Goal: Task Accomplishment & Management: Complete application form

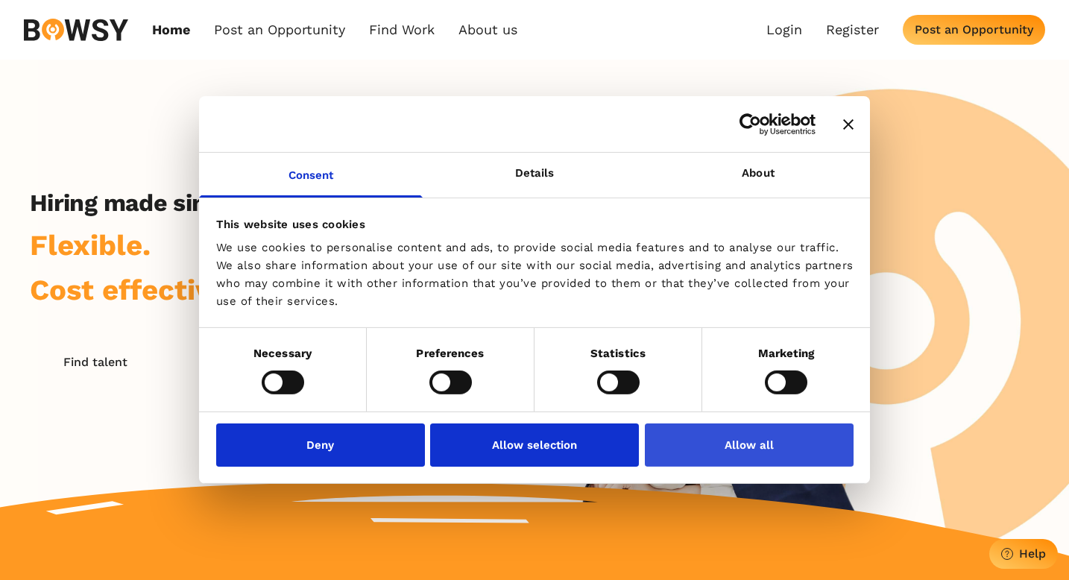
click at [744, 438] on button "Allow all" at bounding box center [749, 444] width 209 height 43
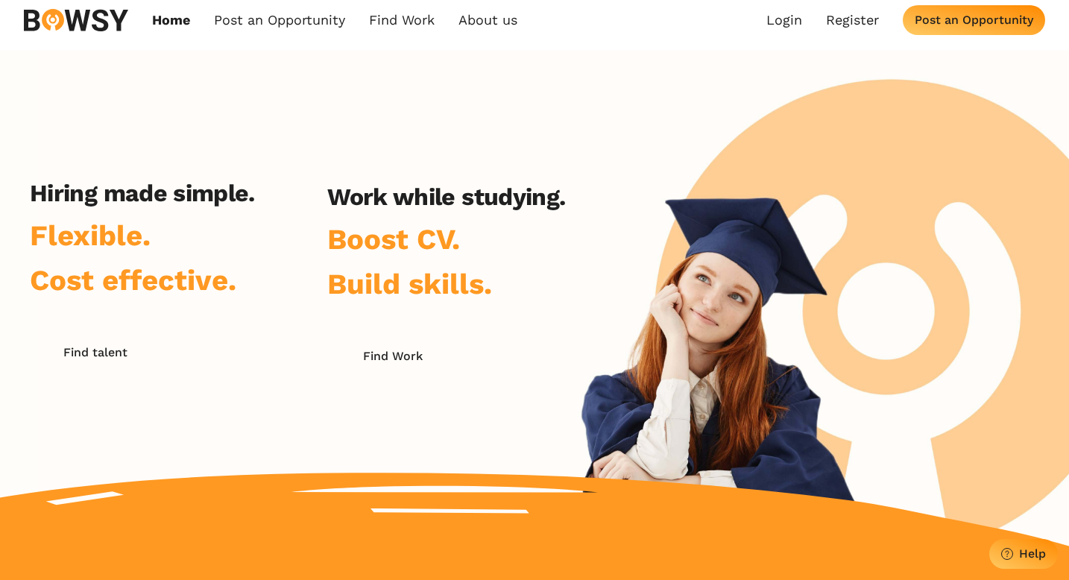
scroll to position [23, 0]
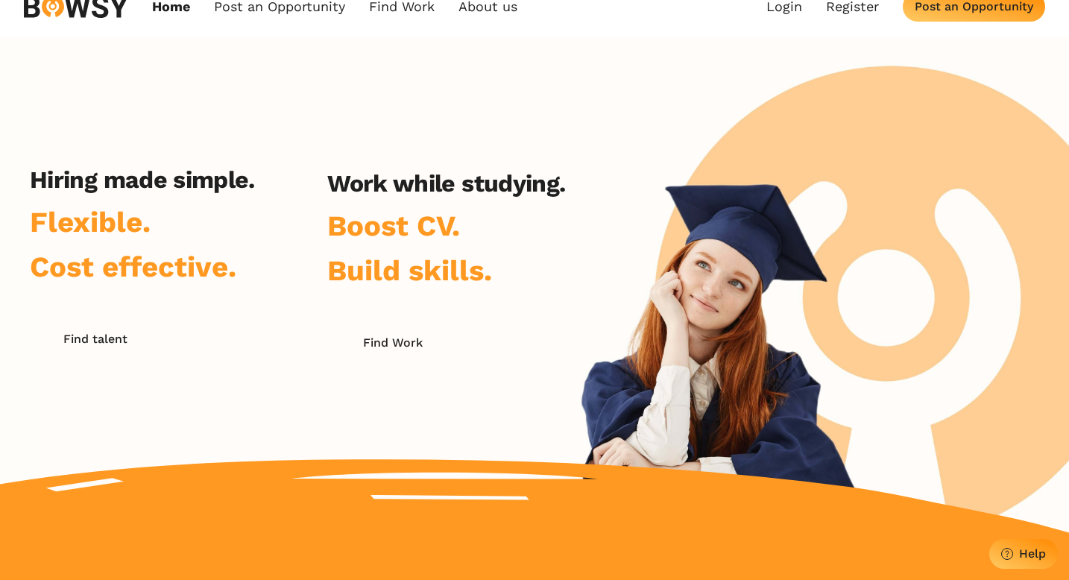
click at [90, 186] on h2 "Hiring made simple." at bounding box center [142, 179] width 225 height 28
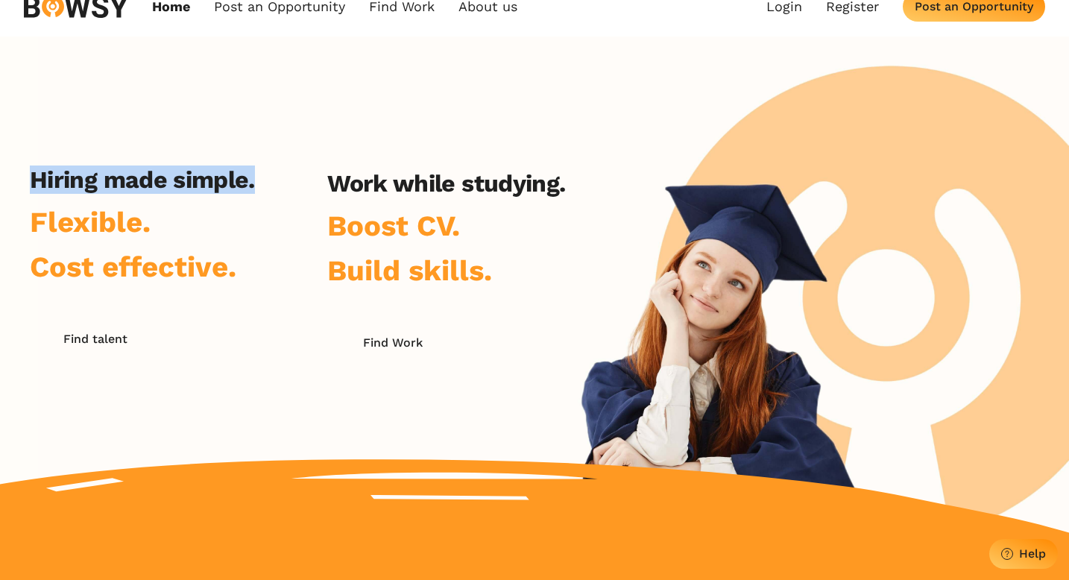
click at [90, 186] on h2 "Hiring made simple." at bounding box center [142, 179] width 225 height 28
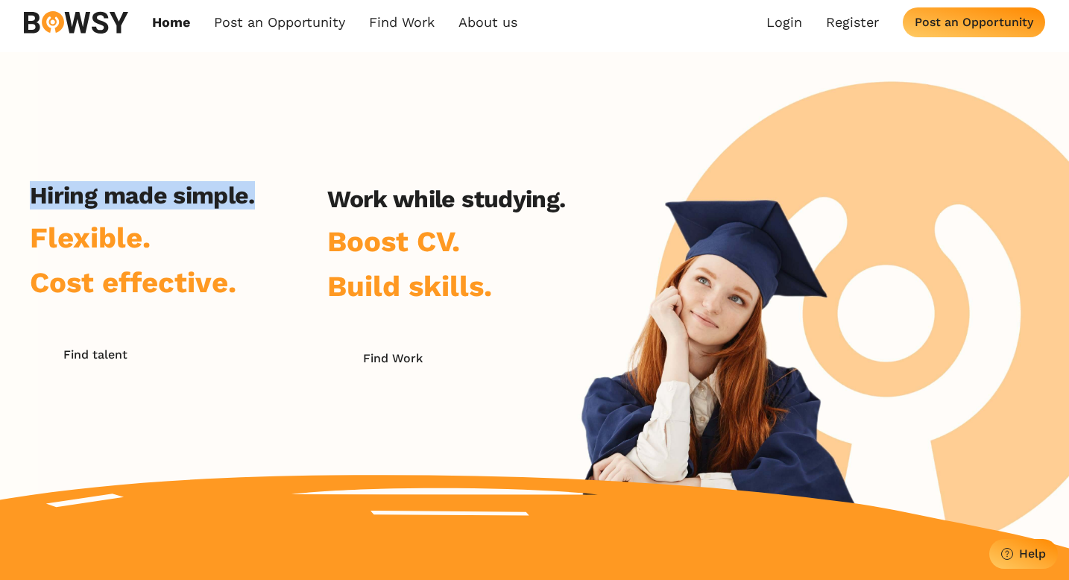
scroll to position [0, 0]
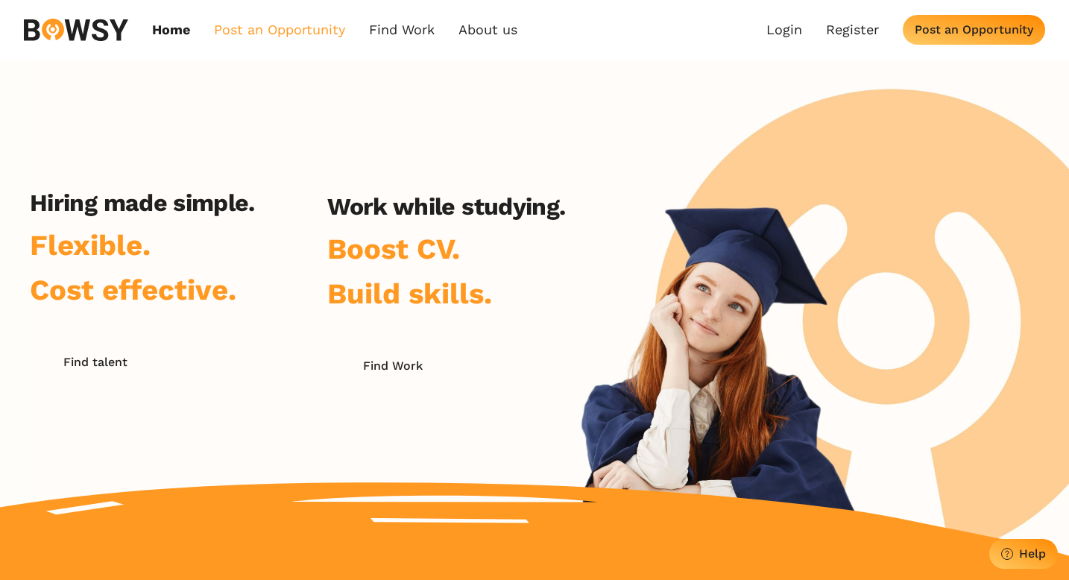
click at [264, 34] on link "Post an Opportunity" at bounding box center [279, 30] width 131 height 16
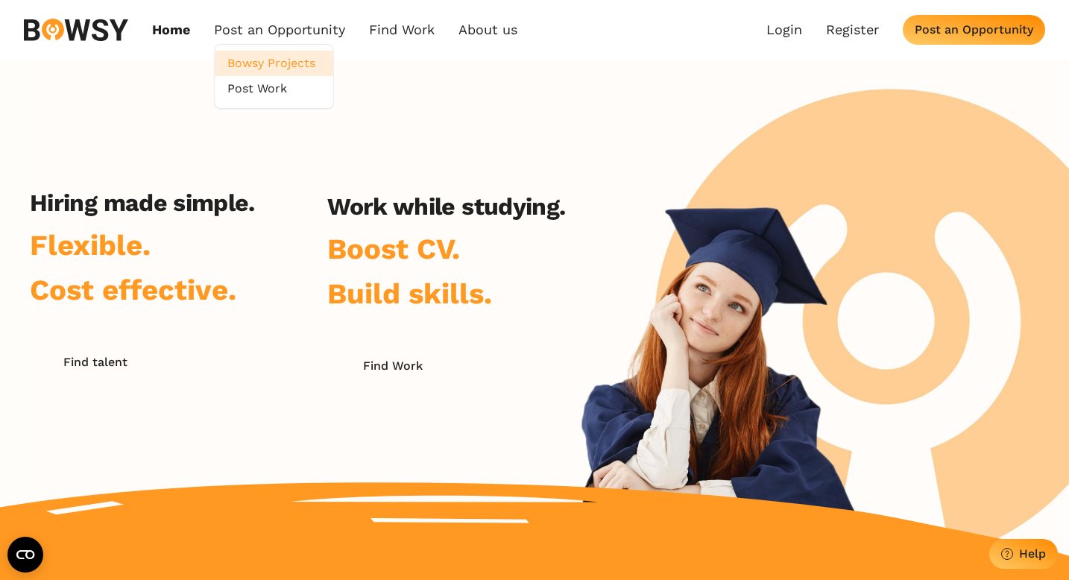
click at [264, 72] on link "Bowsy Projects" at bounding box center [274, 63] width 118 height 25
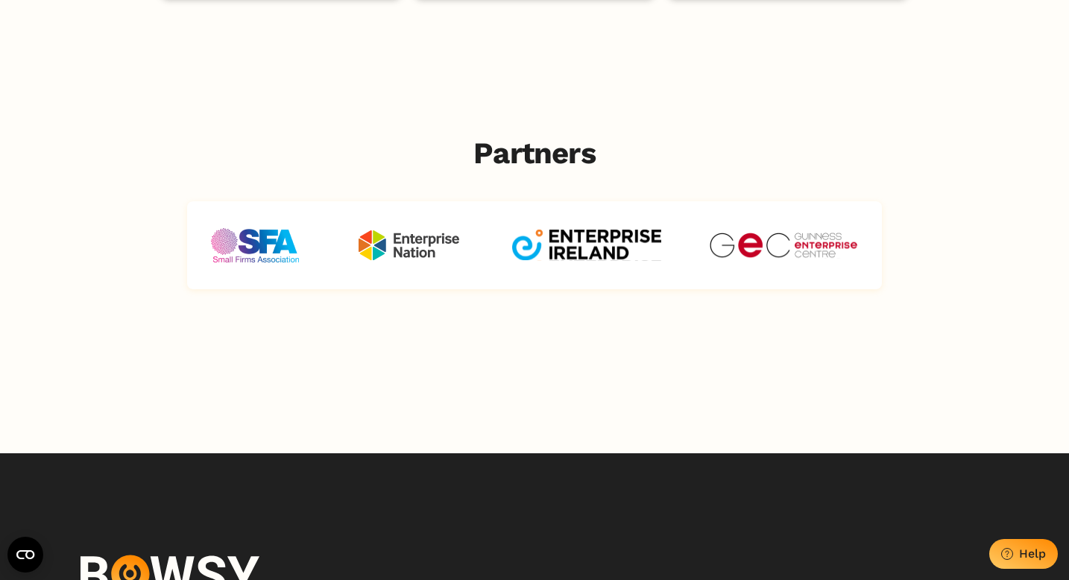
scroll to position [4495, 0]
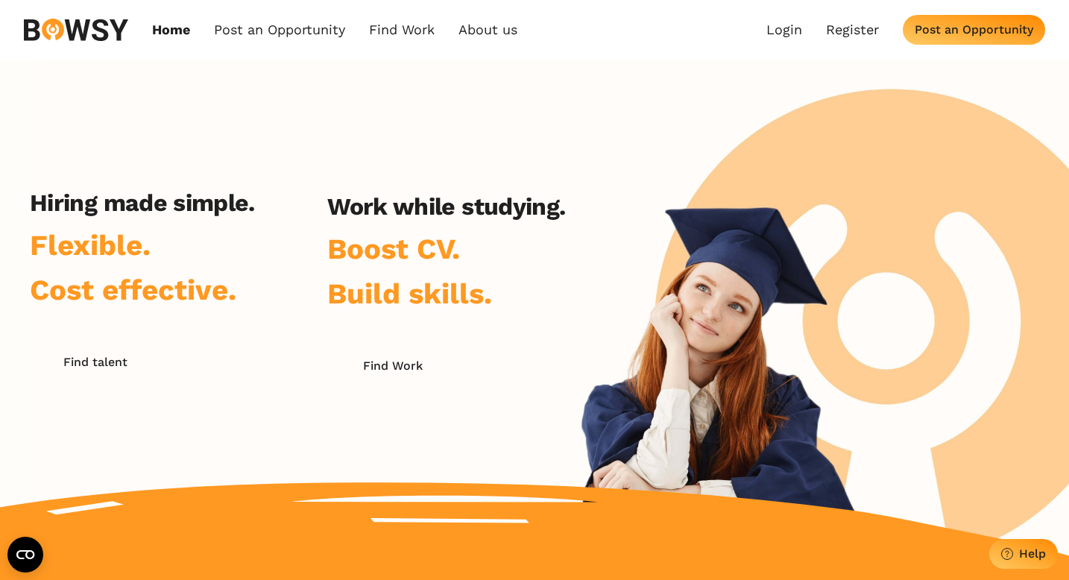
click at [285, 88] on div "Hiring made simple. Flexible. Cost effective. Find talent Work while studying. …" at bounding box center [534, 308] width 1069 height 496
click at [300, 35] on link "Post an Opportunity" at bounding box center [279, 30] width 131 height 16
click at [270, 94] on link "Post Work" at bounding box center [274, 88] width 118 height 25
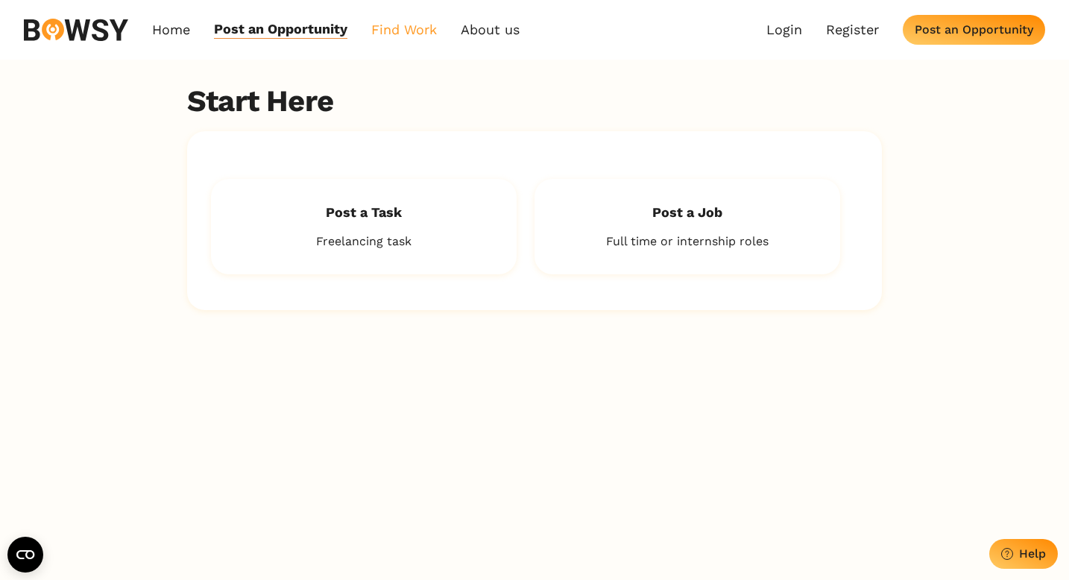
click at [411, 27] on link "Find Work" at bounding box center [404, 29] width 66 height 17
click at [487, 30] on link "About us" at bounding box center [490, 29] width 59 height 17
click at [391, 34] on link "Find Work" at bounding box center [404, 29] width 66 height 17
click at [408, 80] on link "Register" at bounding box center [432, 88] width 118 height 25
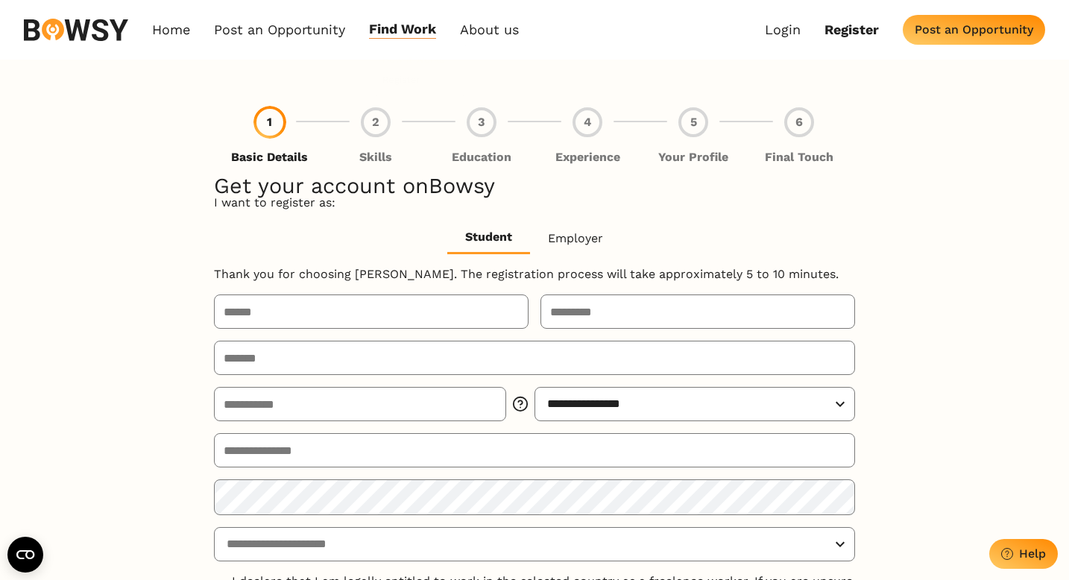
click at [408, 63] on div "**********" at bounding box center [534, 464] width 641 height 808
click at [413, 31] on link "Find Work" at bounding box center [402, 29] width 67 height 17
click at [415, 58] on link "How it Works" at bounding box center [430, 63] width 118 height 25
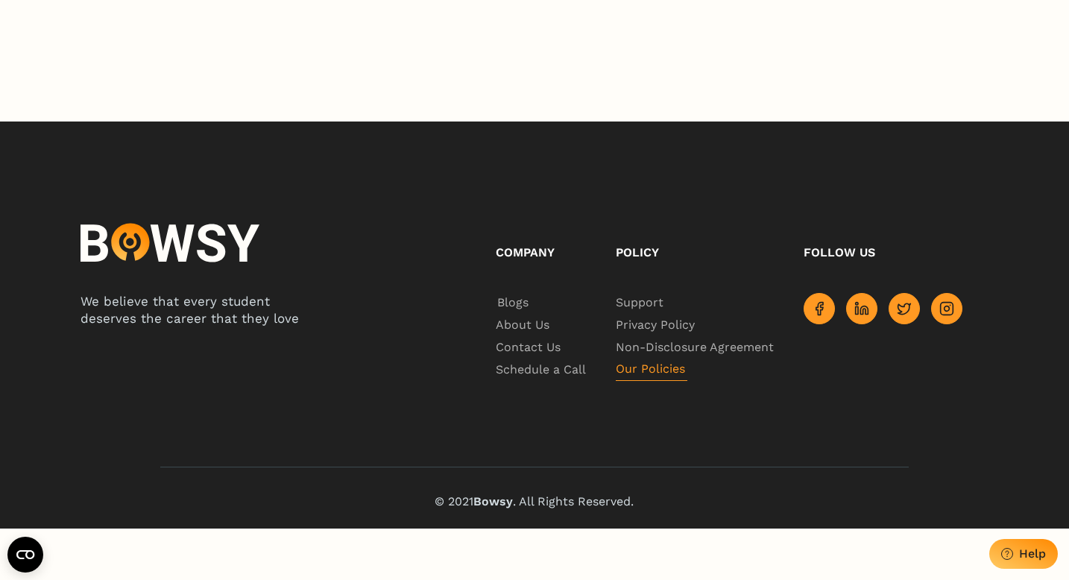
scroll to position [0, 237]
click at [655, 336] on span "Privacy Policy" at bounding box center [657, 325] width 82 height 22
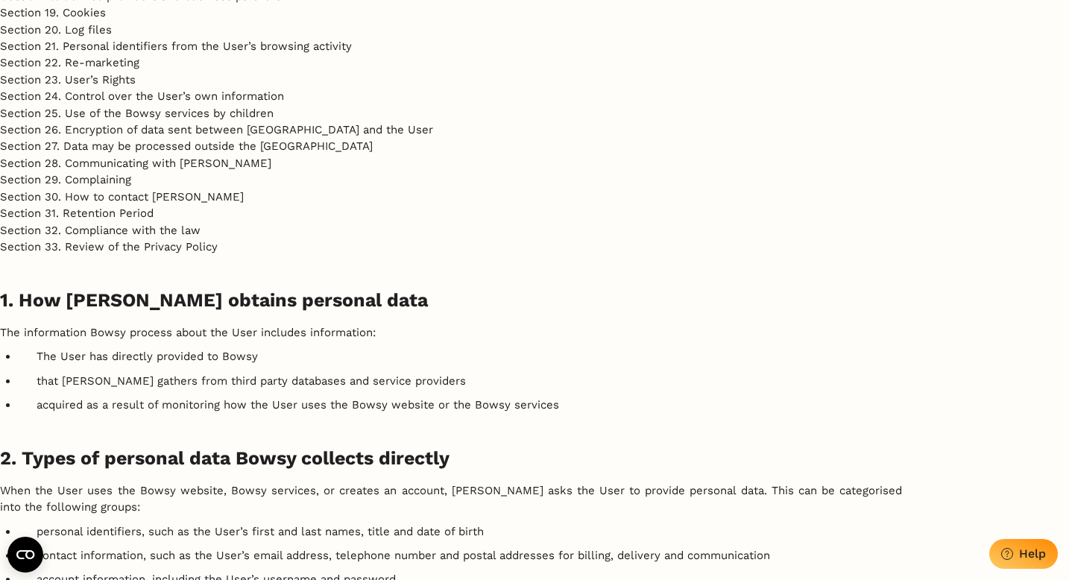
scroll to position [897, 0]
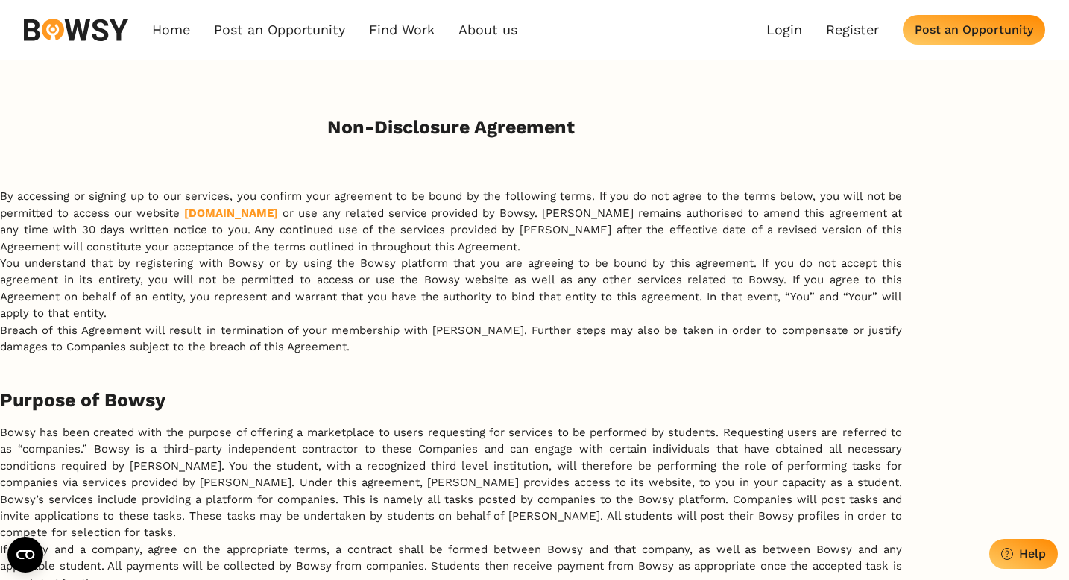
click at [1003, 45] on div "Home Post an Opportunity Bowsy Projects Post Work Find Work How it Works Regist…" at bounding box center [534, 30] width 1069 height 60
click at [1002, 41] on button "Post an Opportunity" at bounding box center [974, 30] width 142 height 30
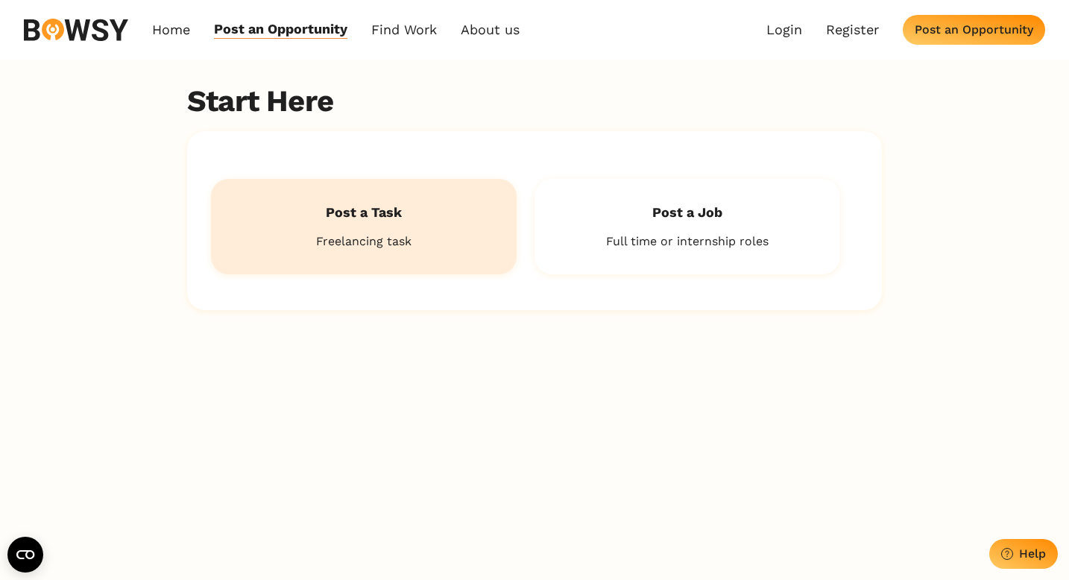
click at [344, 220] on h2 "Post a Task" at bounding box center [364, 212] width 258 height 19
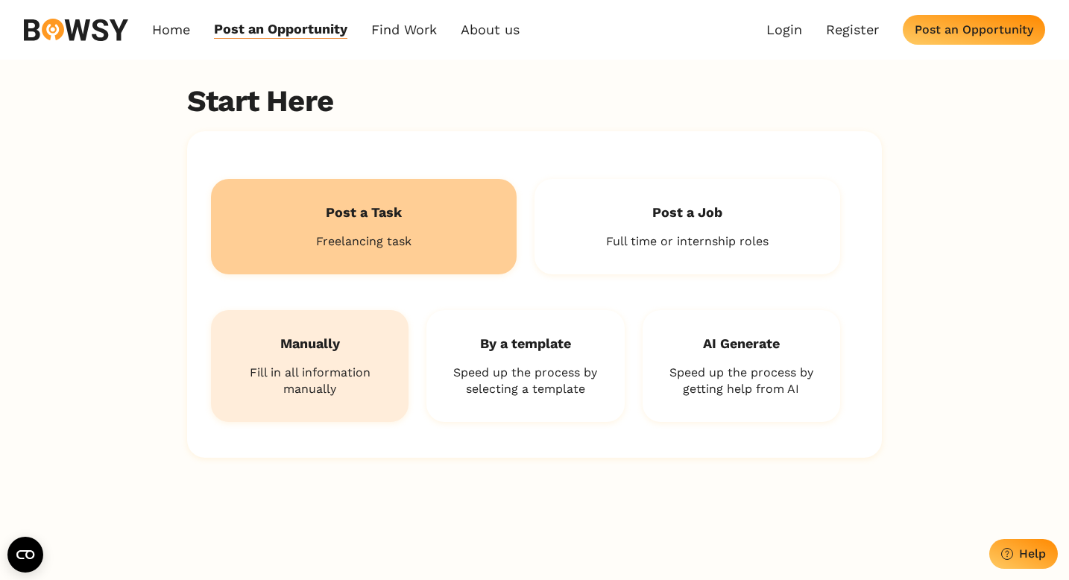
click at [347, 351] on h2 "Manually" at bounding box center [310, 343] width 150 height 19
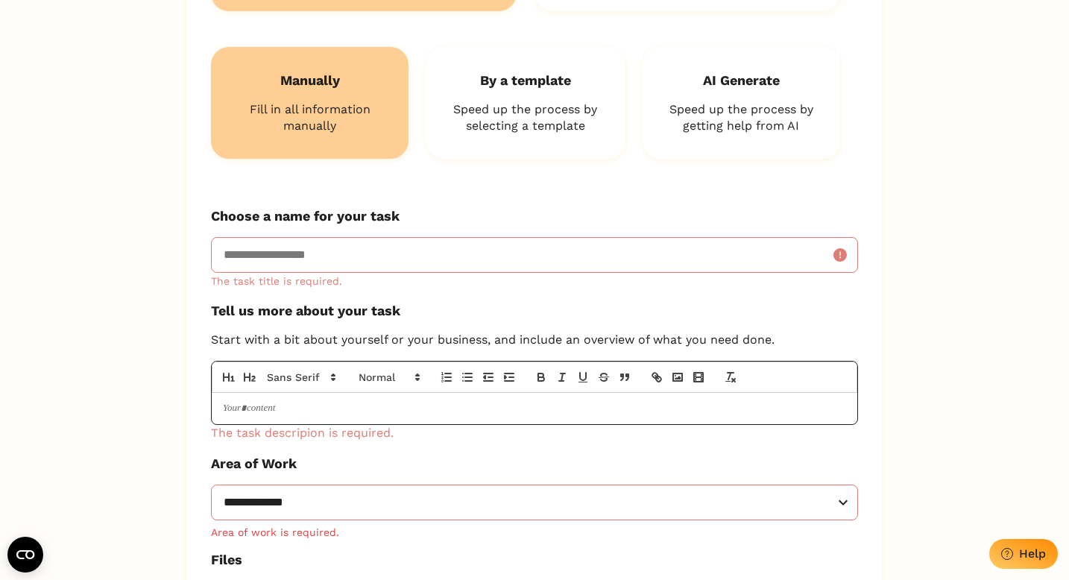
scroll to position [487, 0]
